Goal: Task Accomplishment & Management: Manage account settings

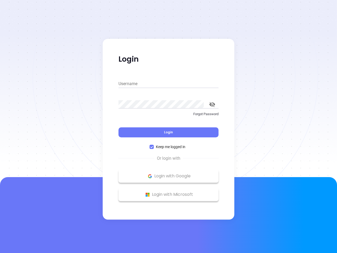
click at [169, 126] on div "Login" at bounding box center [169, 129] width 100 height 16
click at [169, 84] on input "Username" at bounding box center [169, 84] width 100 height 8
click at [212, 104] on icon "toggle password visibility" at bounding box center [212, 104] width 6 height 5
click at [169, 132] on span "Login" at bounding box center [168, 132] width 9 height 4
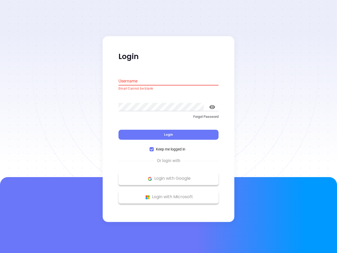
click at [169, 147] on span "Keep me logged in" at bounding box center [171, 149] width 34 height 6
click at [154, 147] on input "Keep me logged in" at bounding box center [152, 149] width 4 height 4
checkbox input "false"
click at [169, 176] on p "Login with Google" at bounding box center [168, 179] width 95 height 8
click at [169, 194] on p "Login with Microsoft" at bounding box center [168, 197] width 95 height 8
